Goal: Task Accomplishment & Management: Manage account settings

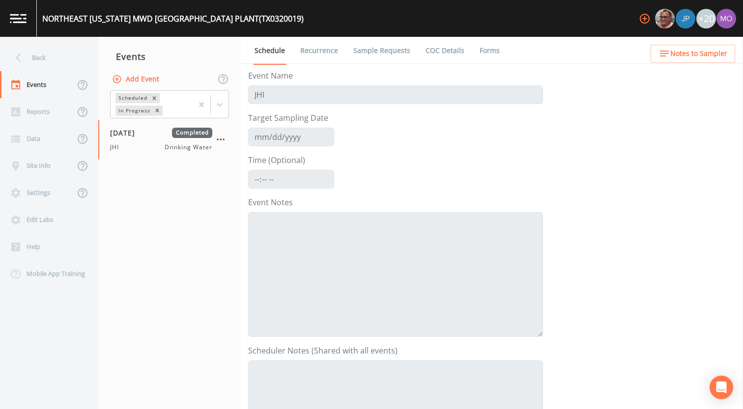
click at [32, 63] on div "Back" at bounding box center [44, 57] width 88 height 27
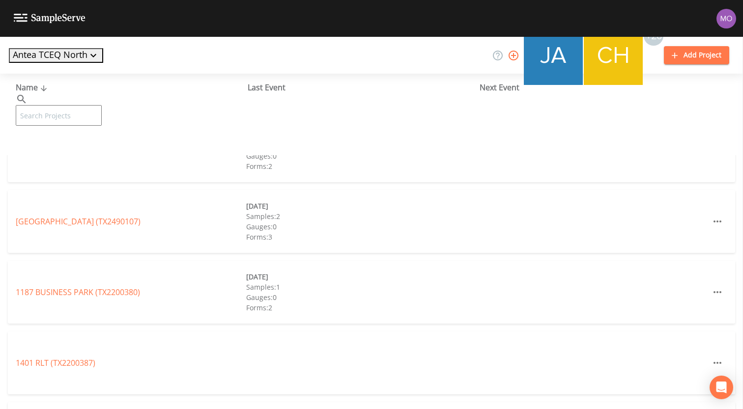
click at [61, 105] on input "text" at bounding box center [59, 115] width 86 height 21
paste input "TX2010011"
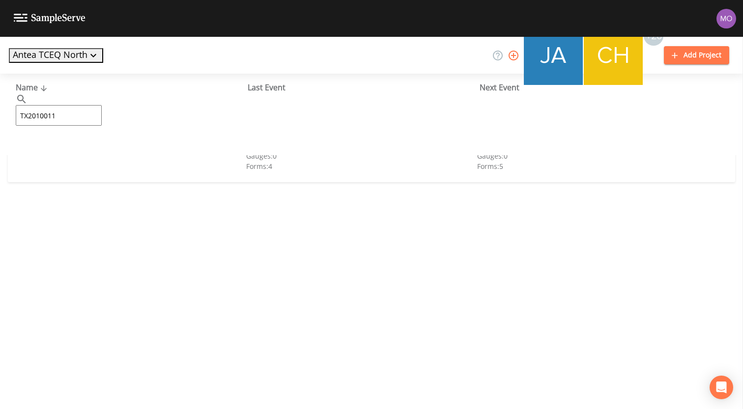
type input "TX2010011"
click at [63, 148] on link "CROSS ROADS SUD (TX2010011)" at bounding box center [74, 151] width 117 height 11
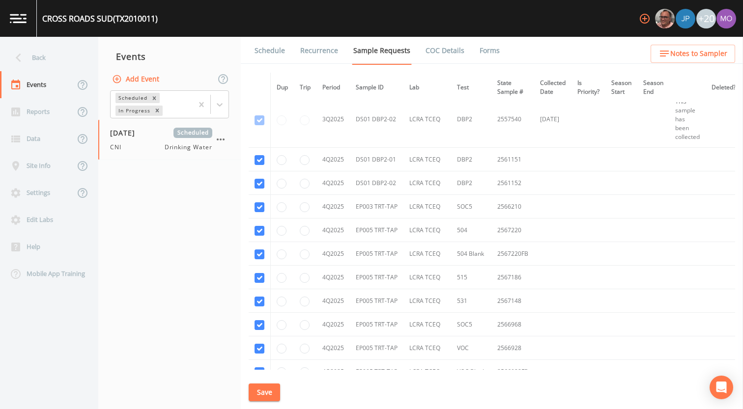
scroll to position [2994, 0]
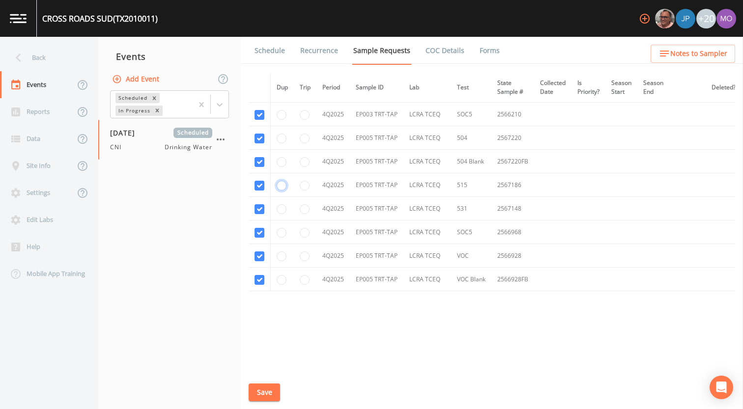
click at [279, 182] on input "radio" at bounding box center [282, 186] width 10 height 10
radio input "true"
click at [278, 206] on input "radio" at bounding box center [282, 210] width 10 height 10
radio input "true"
click at [304, 234] on input "radio" at bounding box center [305, 233] width 10 height 10
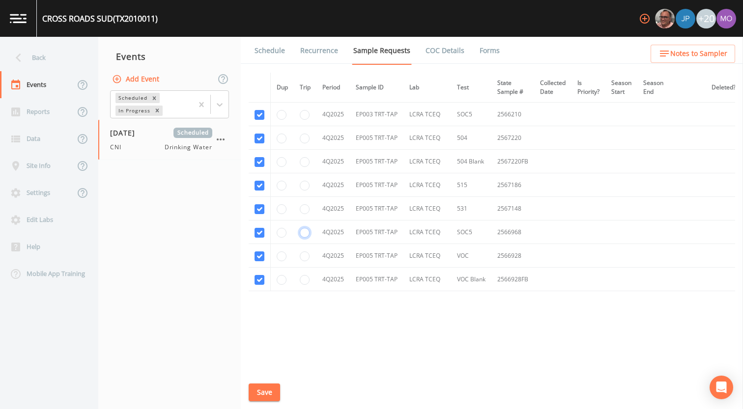
radio input "true"
click at [263, 392] on button "Save" at bounding box center [264, 393] width 31 height 18
click at [266, 48] on link "Schedule" at bounding box center [269, 51] width 33 height 28
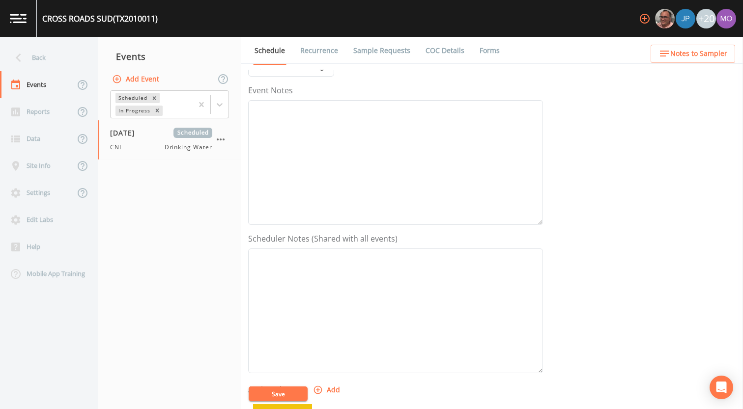
scroll to position [284, 0]
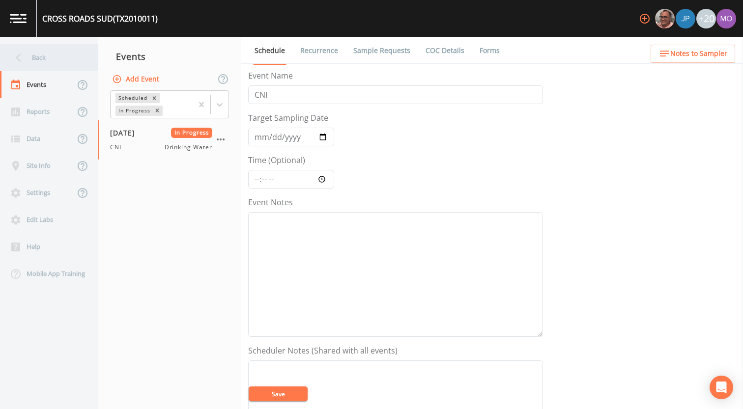
click at [50, 58] on div "Back" at bounding box center [44, 57] width 88 height 27
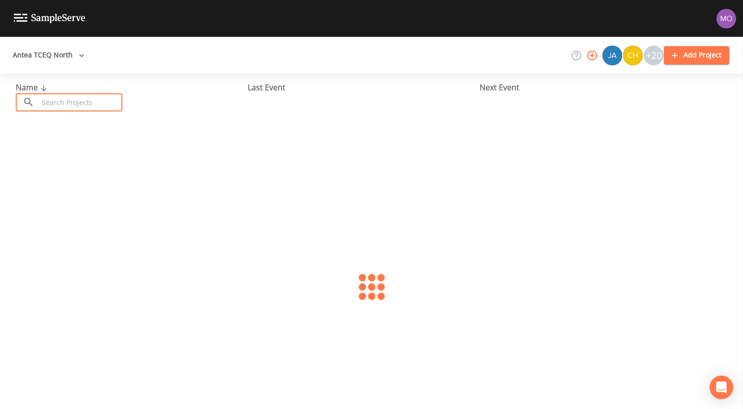
click at [87, 111] on input "text" at bounding box center [80, 102] width 84 height 18
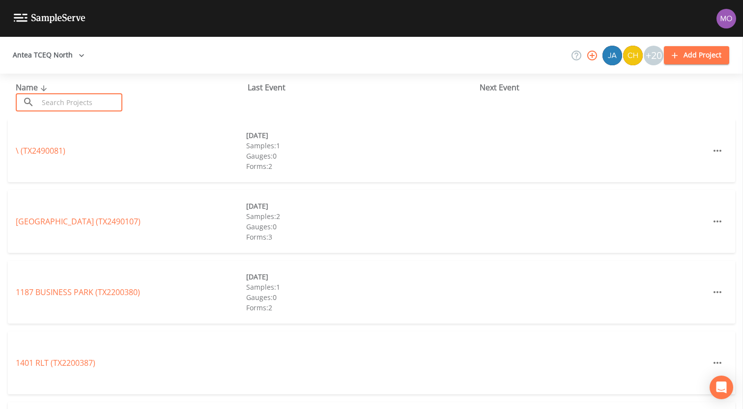
paste input "TX2010058"
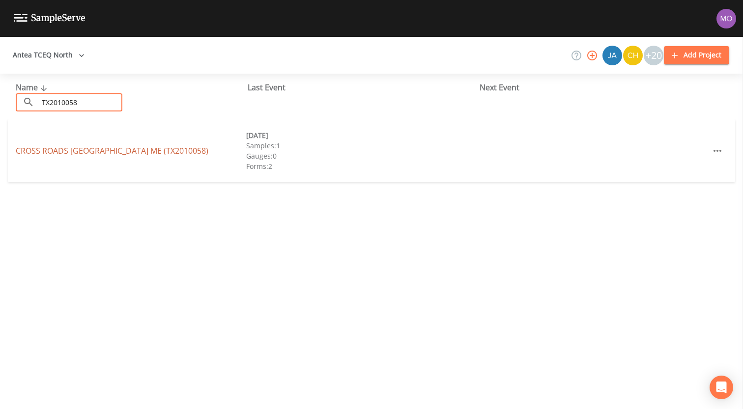
type input "TX2010058"
click at [76, 146] on link "CROSS ROADS SUD GREENWOOD RANCH ME (TX2010058)" at bounding box center [112, 151] width 193 height 11
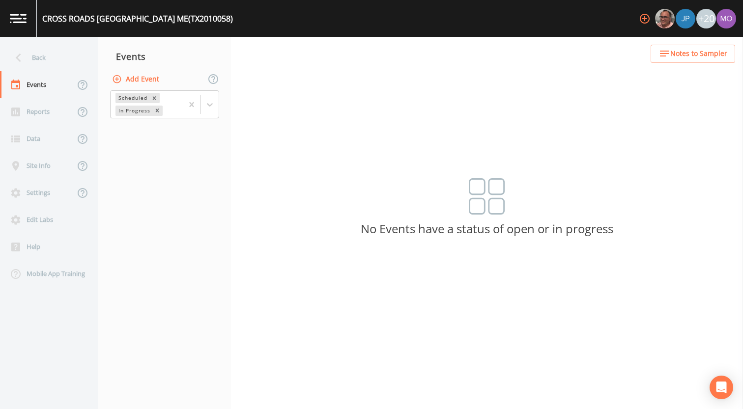
click at [142, 80] on button "Add Event" at bounding box center [136, 79] width 53 height 18
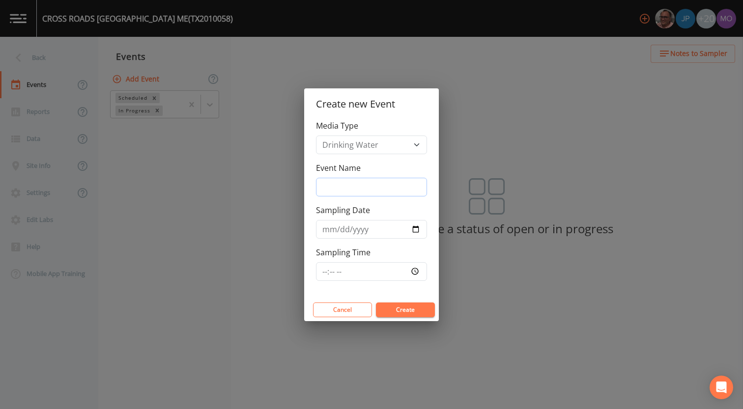
click at [336, 187] on input "Event Name" at bounding box center [371, 187] width 111 height 19
type input "CNI"
click at [394, 308] on button "Create" at bounding box center [405, 310] width 59 height 15
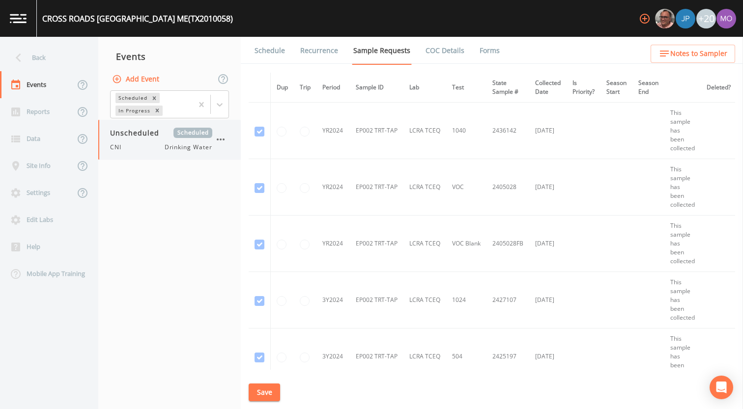
click at [222, 141] on icon "button" at bounding box center [221, 140] width 12 height 12
click at [233, 201] on div at bounding box center [229, 197] width 18 height 10
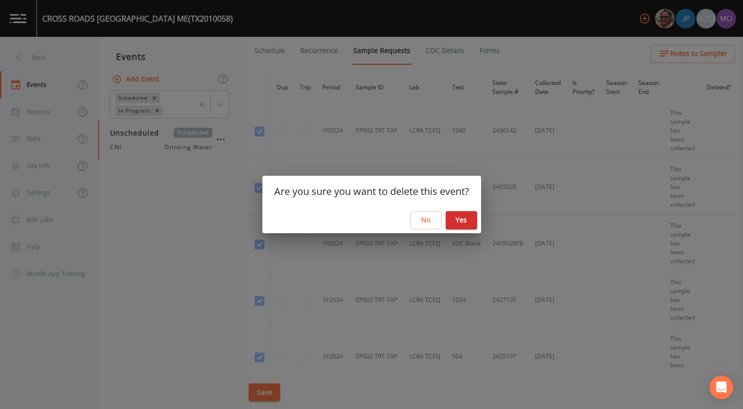
click at [466, 223] on button "Yes" at bounding box center [461, 220] width 31 height 18
